Goal: Transaction & Acquisition: Purchase product/service

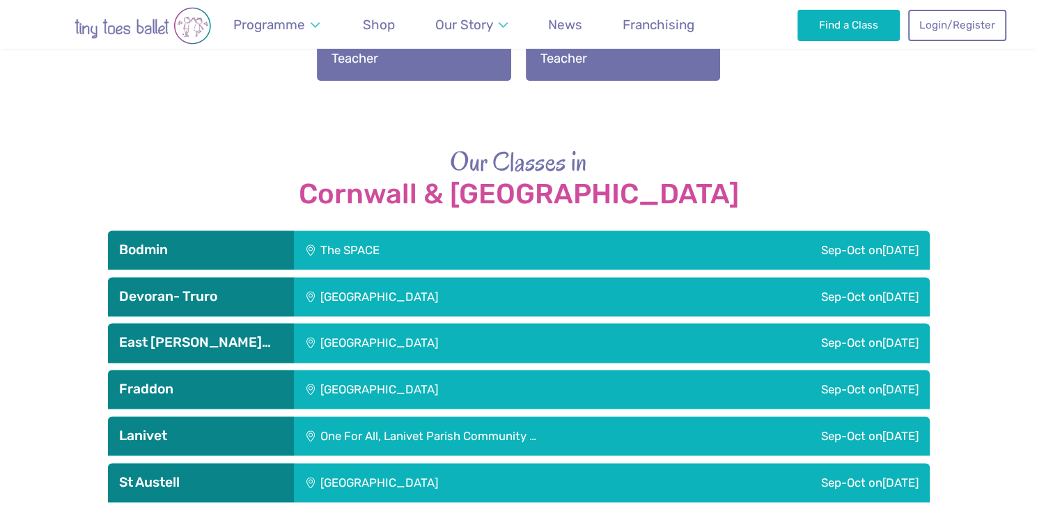
scroll to position [1868, 0]
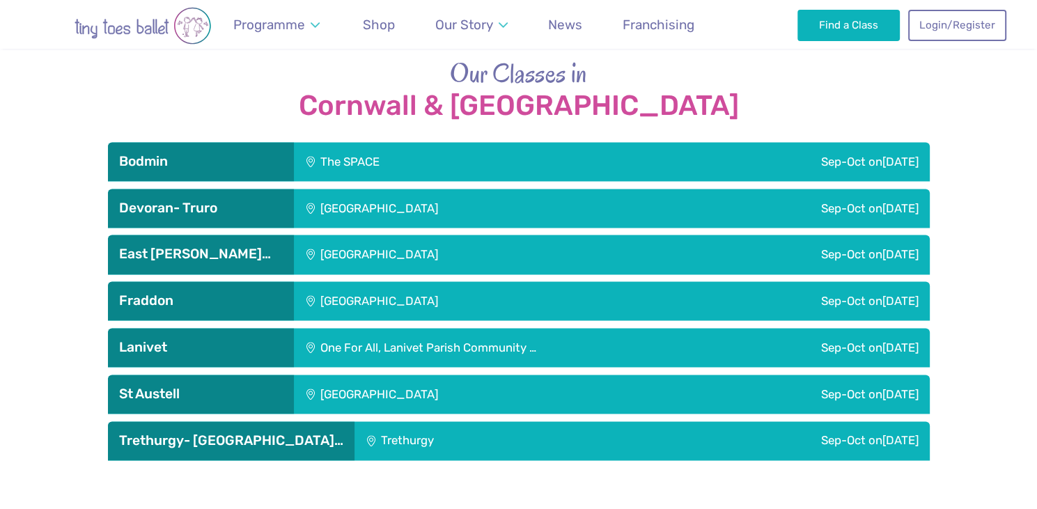
click at [516, 200] on div "Devoran Village Hall" at bounding box center [473, 208] width 359 height 39
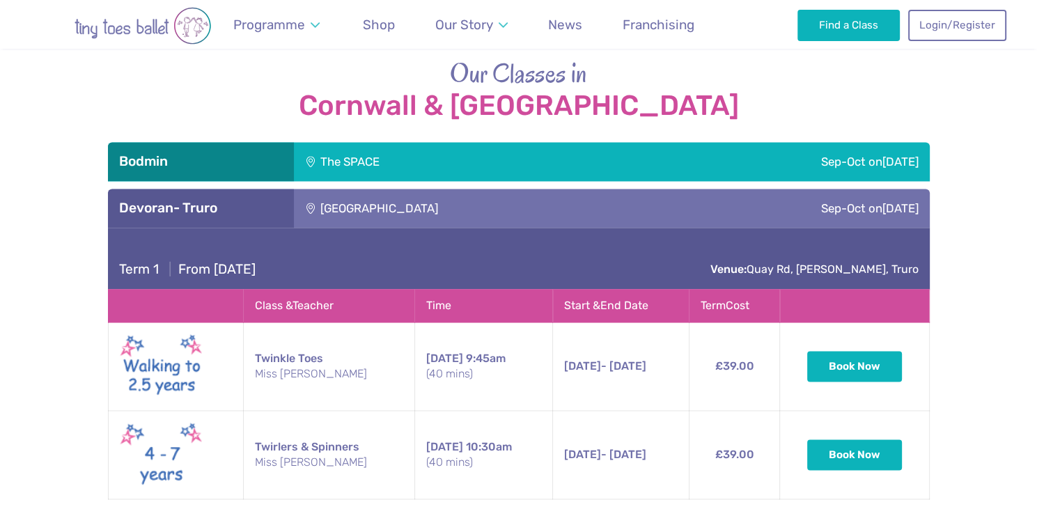
click at [432, 189] on div "Devoran Village Hall" at bounding box center [473, 208] width 359 height 39
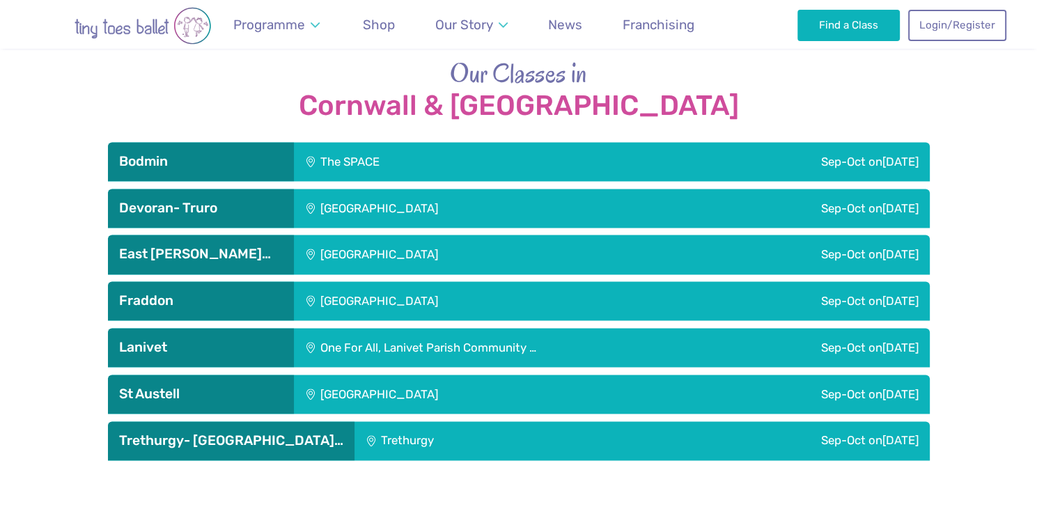
click at [477, 331] on div "One For All, Lanivet Parish Community …" at bounding box center [510, 347] width 432 height 39
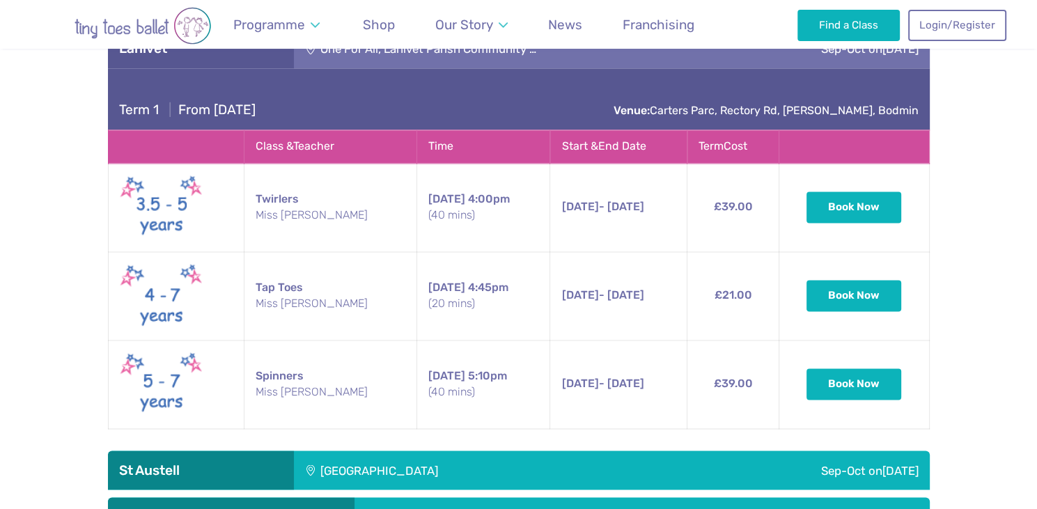
scroll to position [2169, 0]
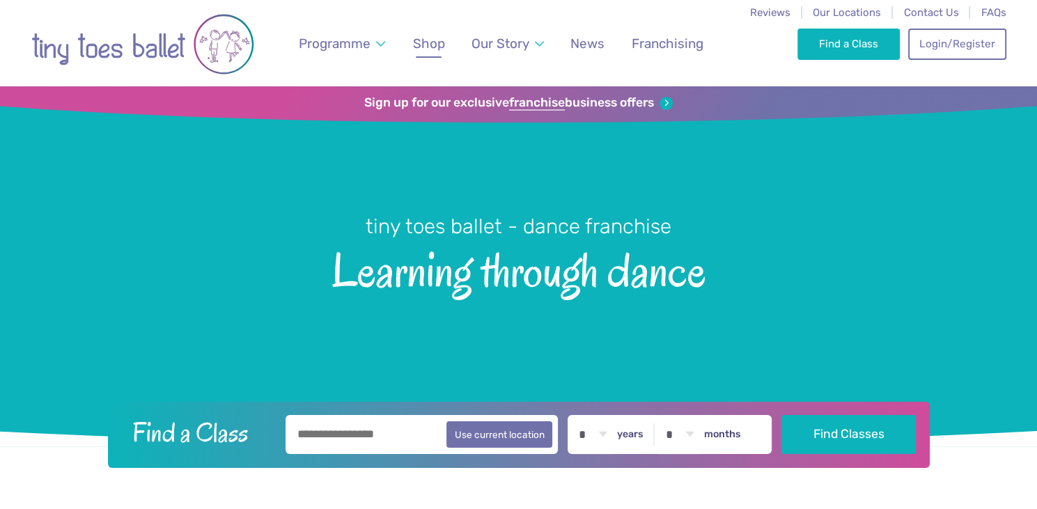
click at [440, 51] on span "Shop" at bounding box center [429, 44] width 32 height 16
